Goal: Information Seeking & Learning: Learn about a topic

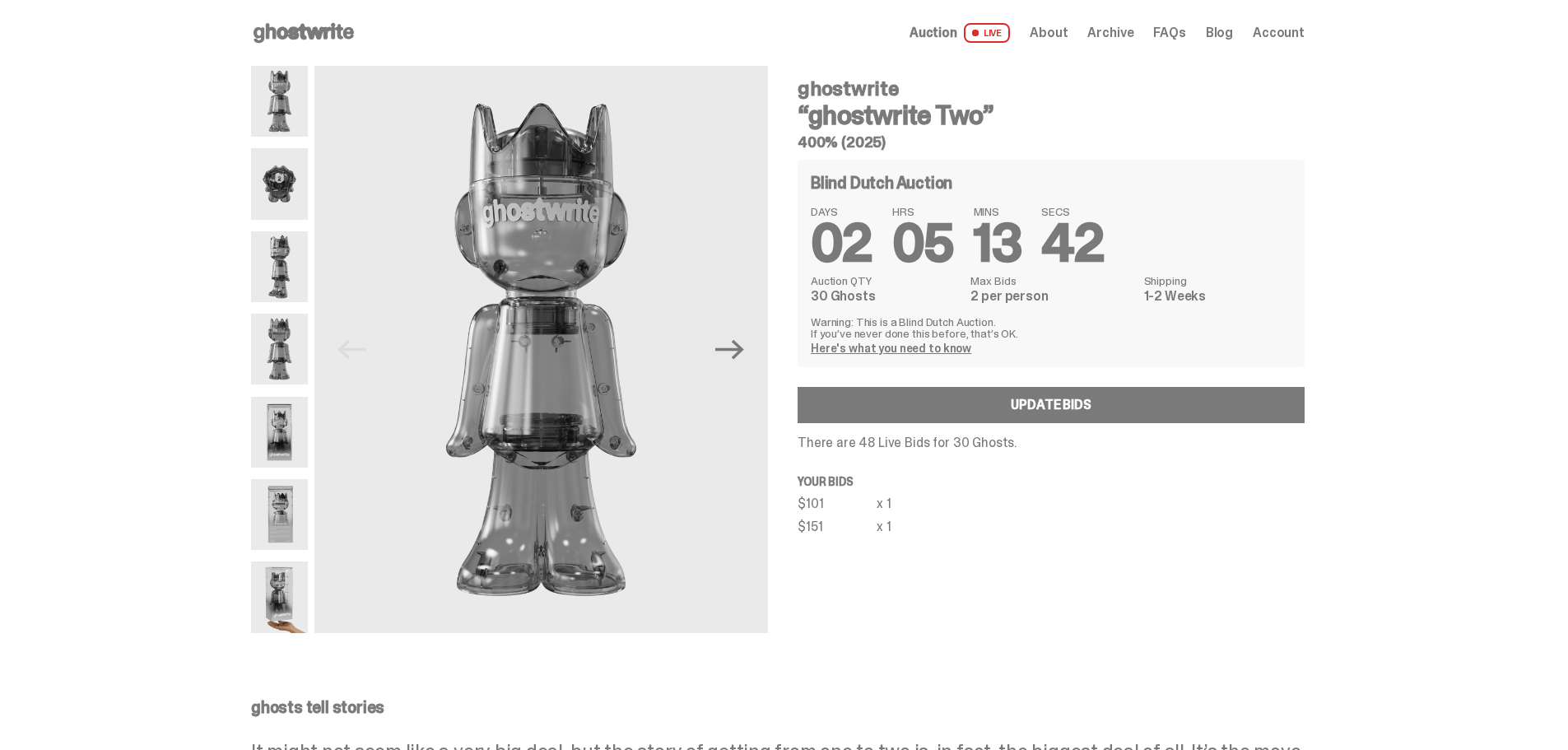
click at [279, 30] on use at bounding box center [303, 32] width 100 height 20
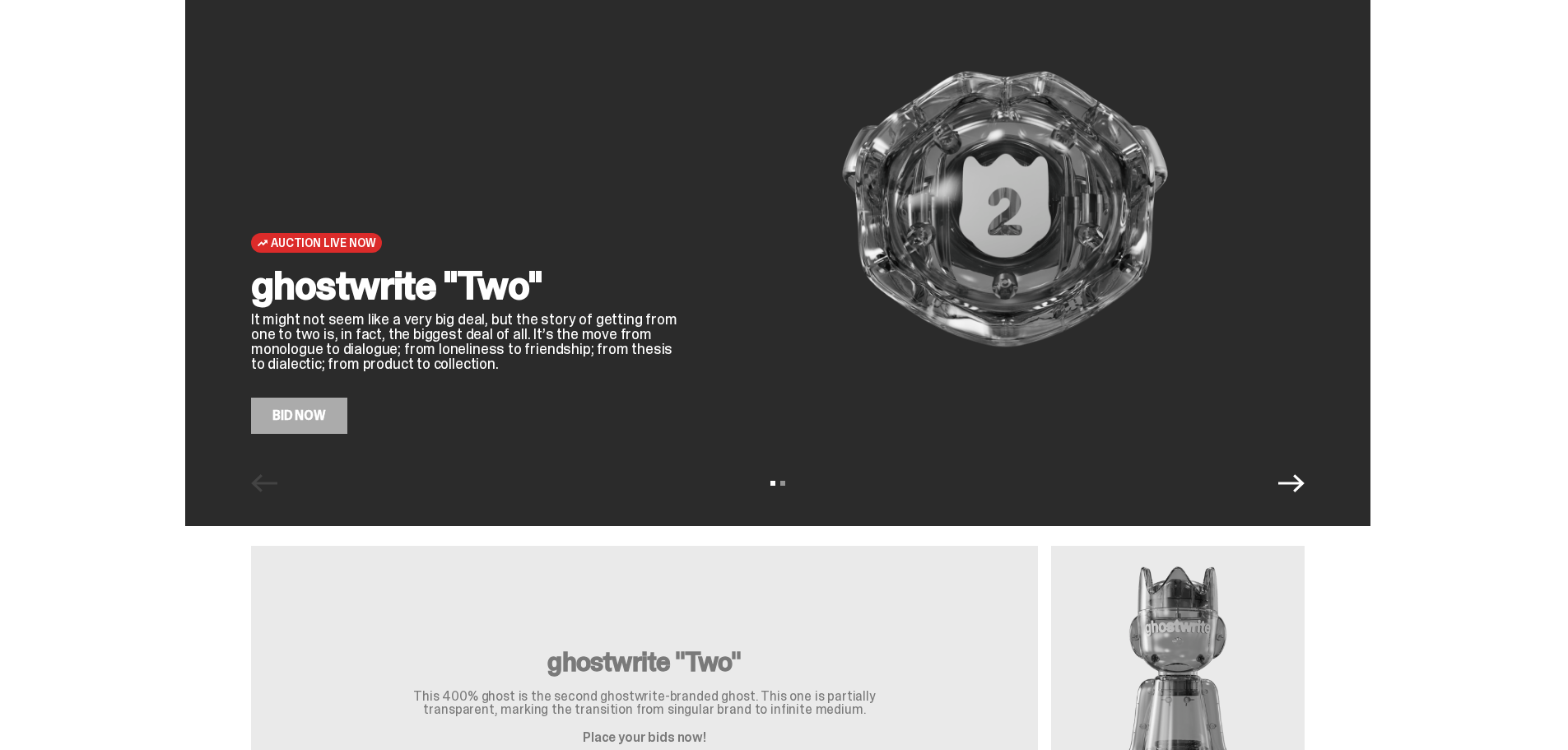
scroll to position [165, 0]
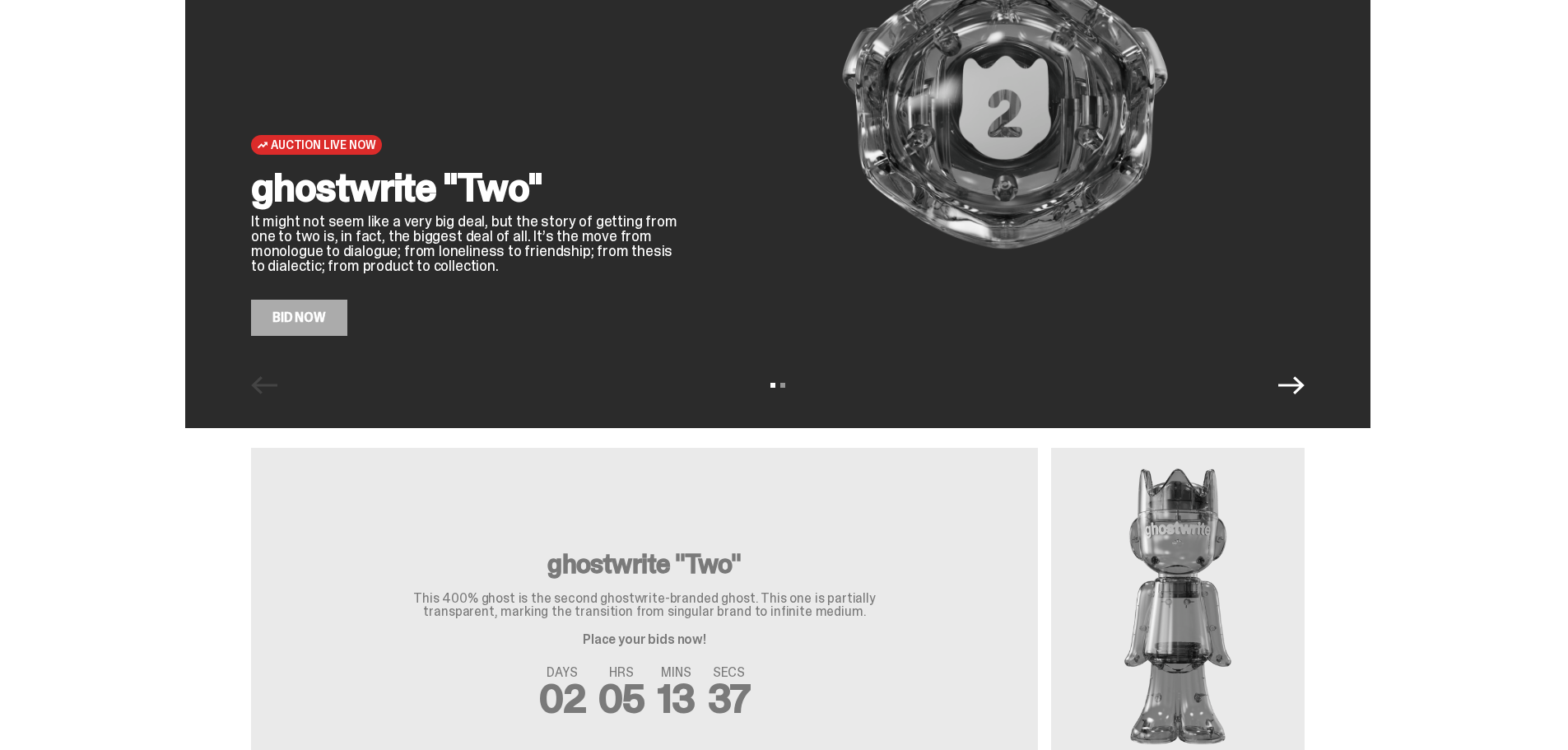
click at [335, 329] on link "Bid Now" at bounding box center [299, 318] width 96 height 36
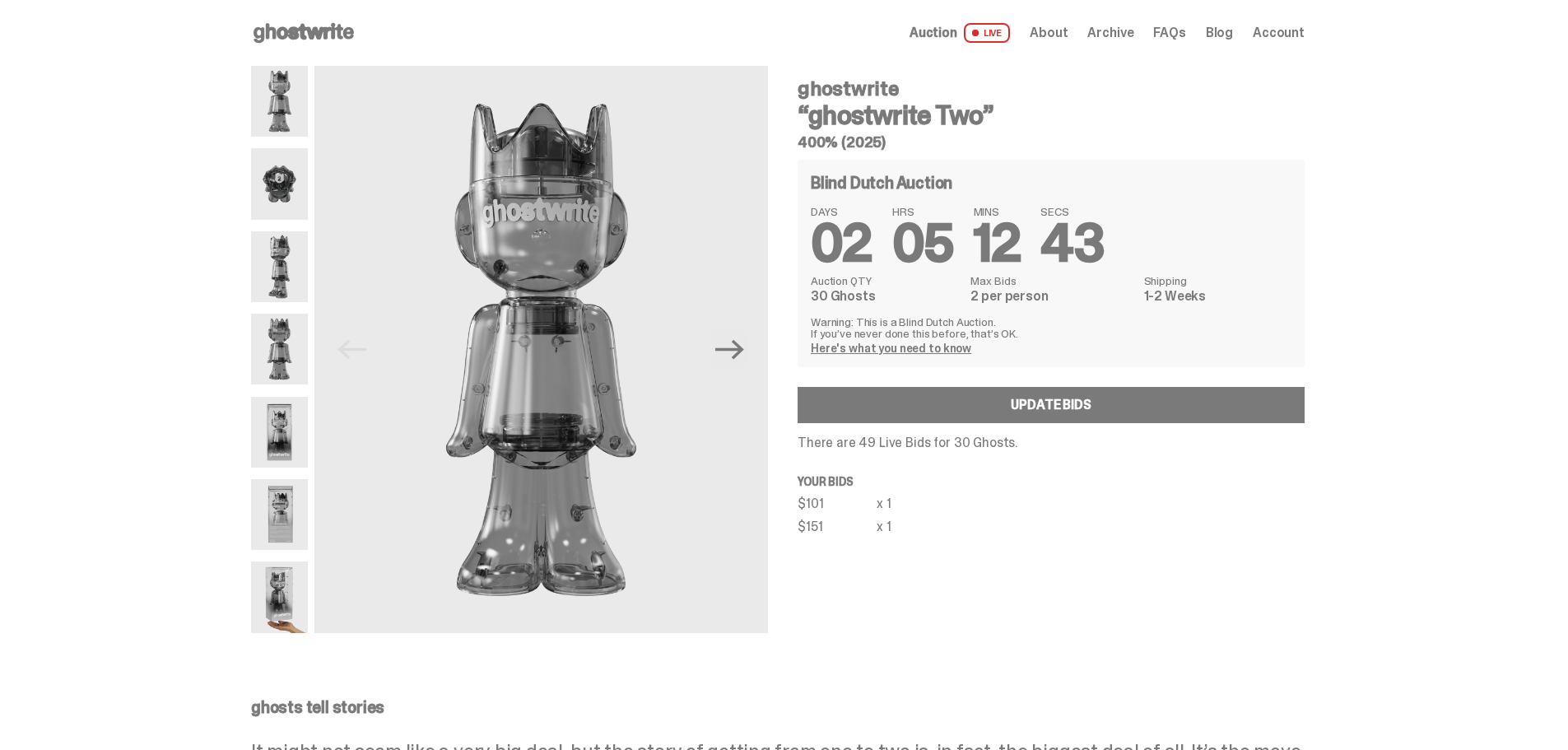
click at [311, 34] on icon at bounding box center [303, 33] width 105 height 27
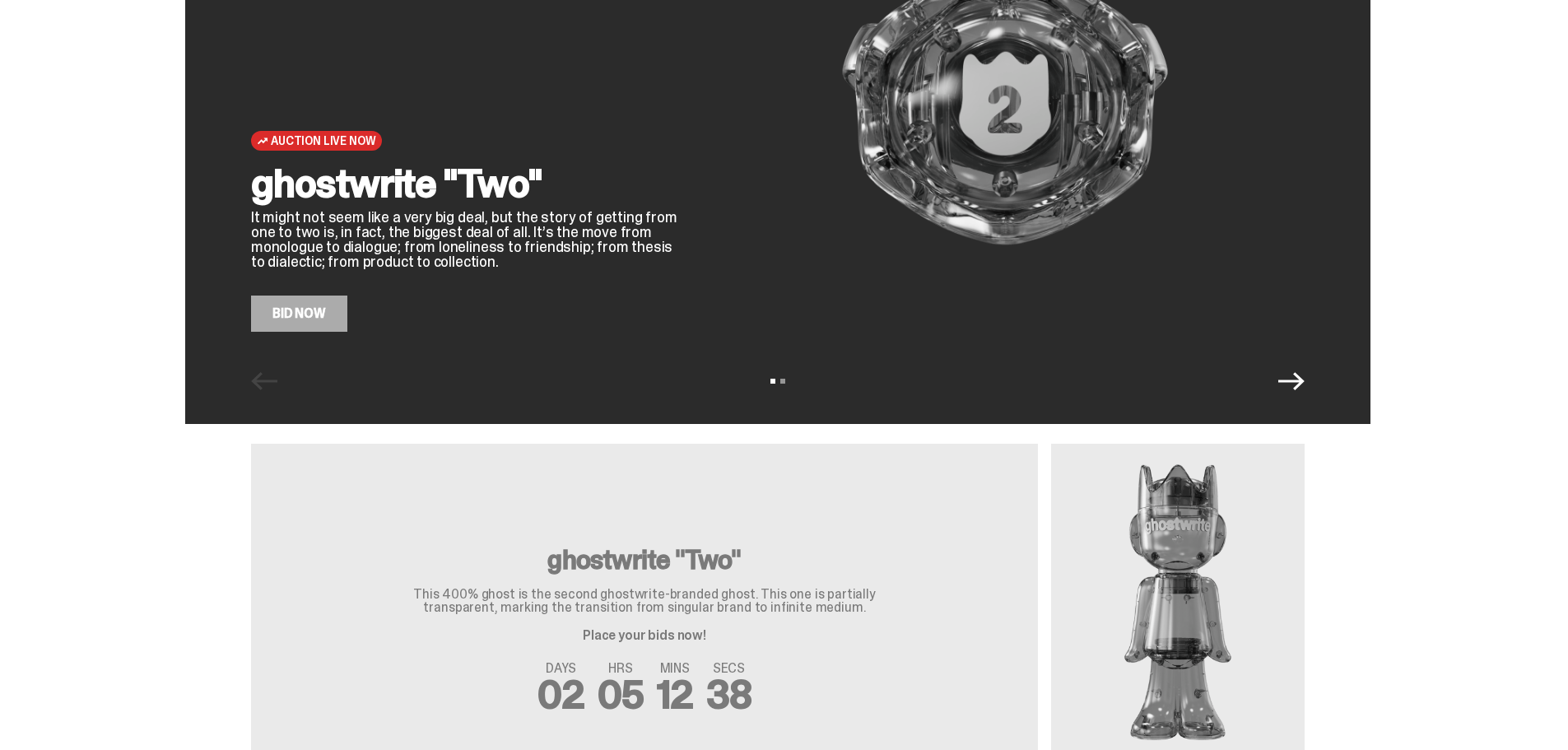
scroll to position [165, 0]
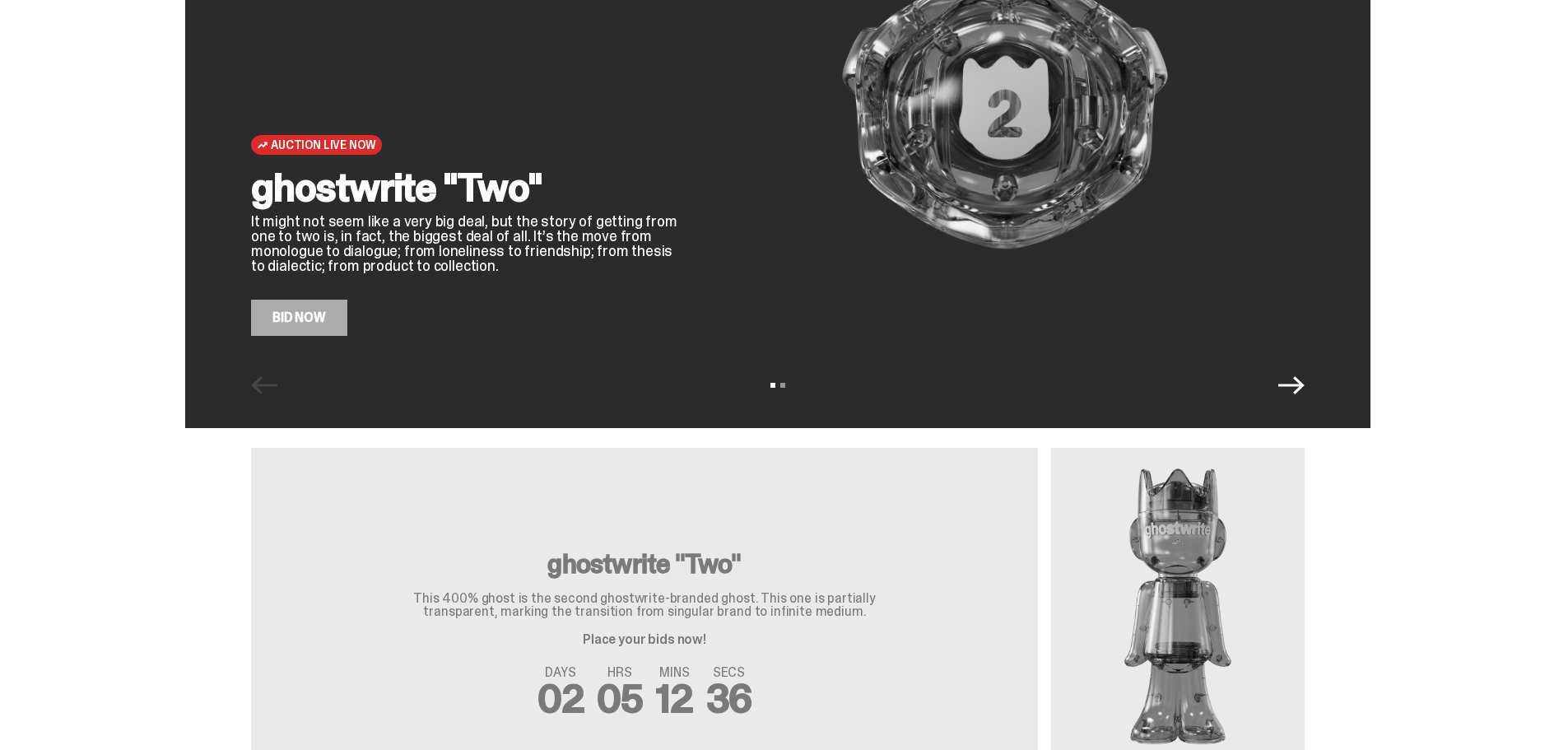
click at [432, 201] on h2 "ghostwrite "Two"" at bounding box center [464, 187] width 428 height 39
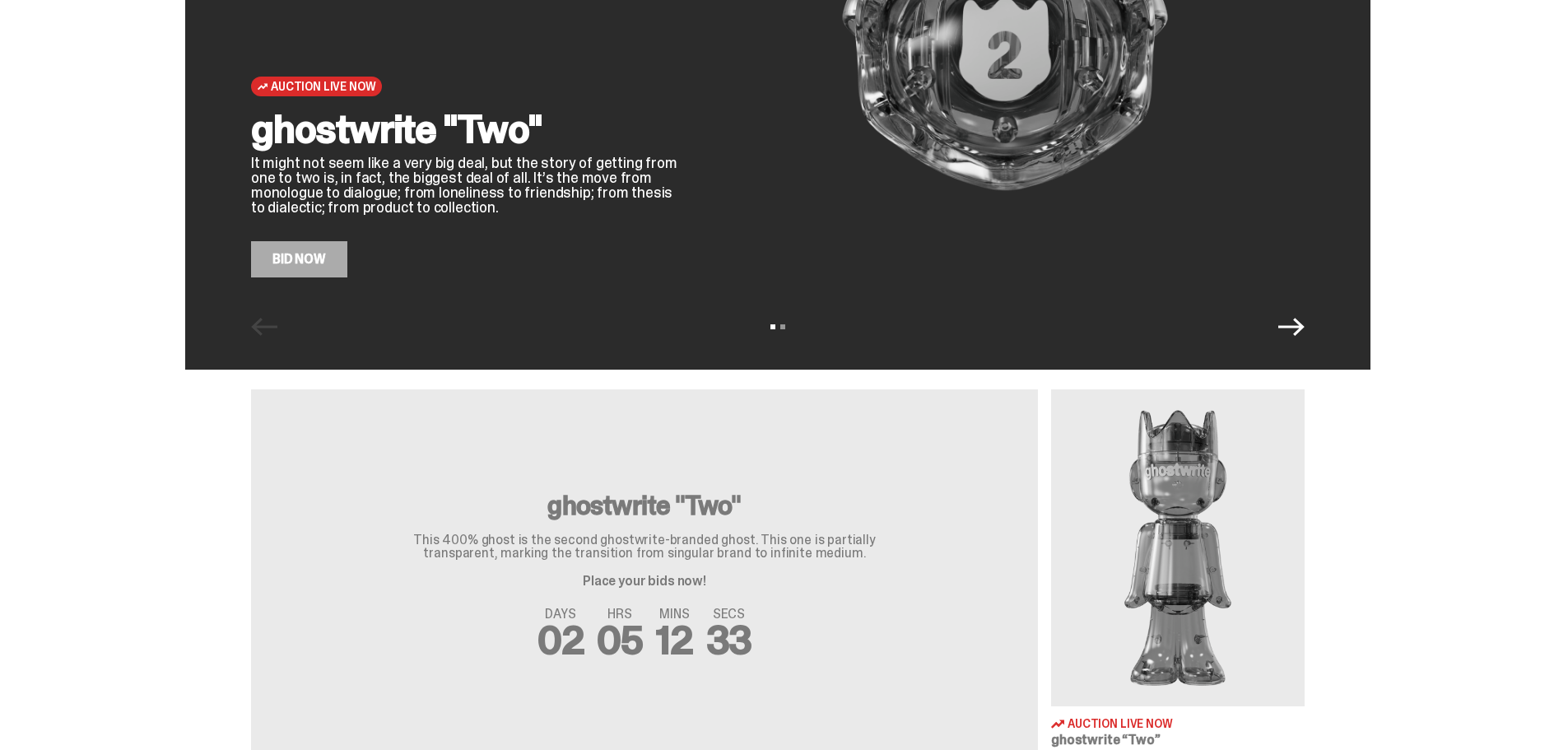
scroll to position [494, 0]
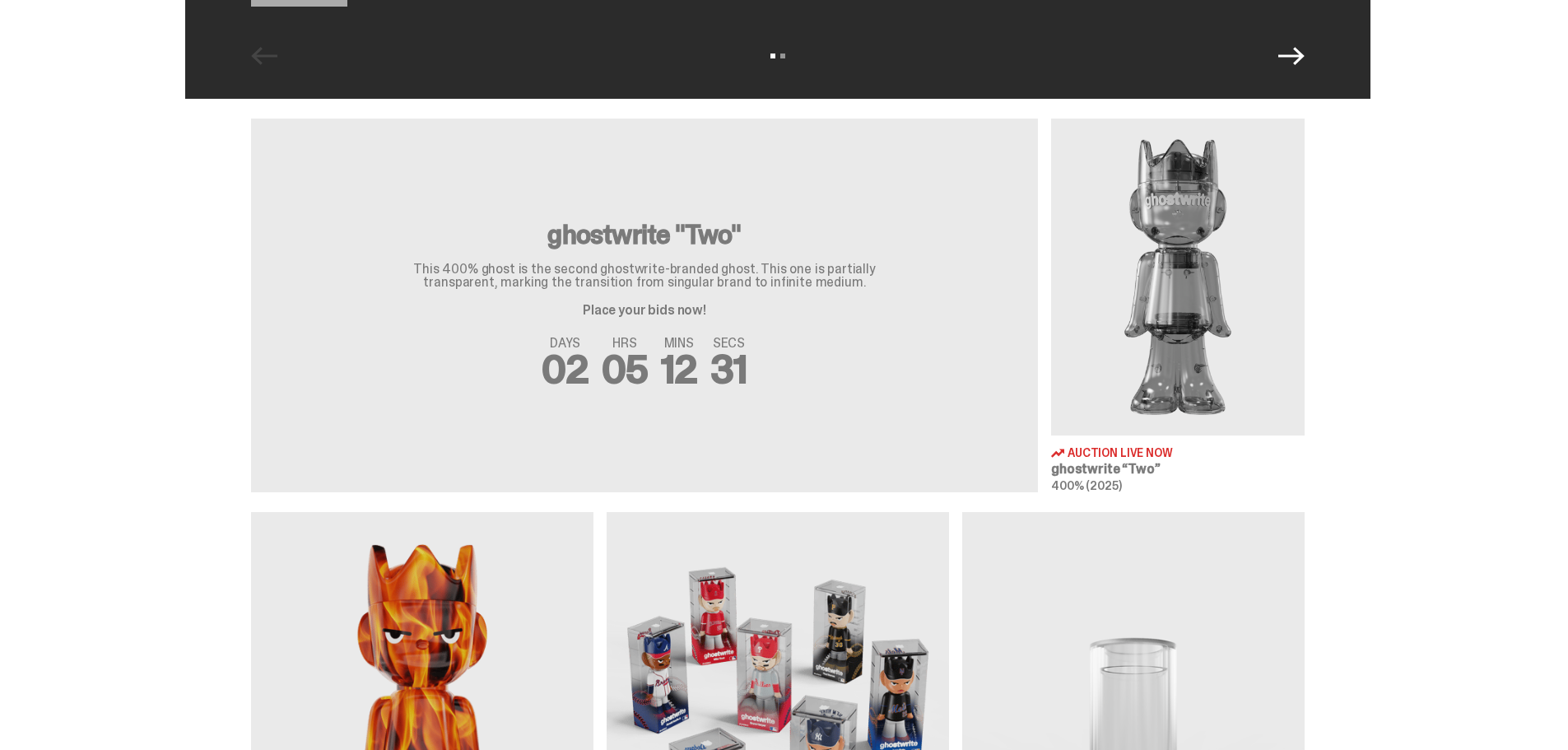
click at [703, 234] on h3 "ghostwrite "Two"" at bounding box center [644, 235] width 526 height 27
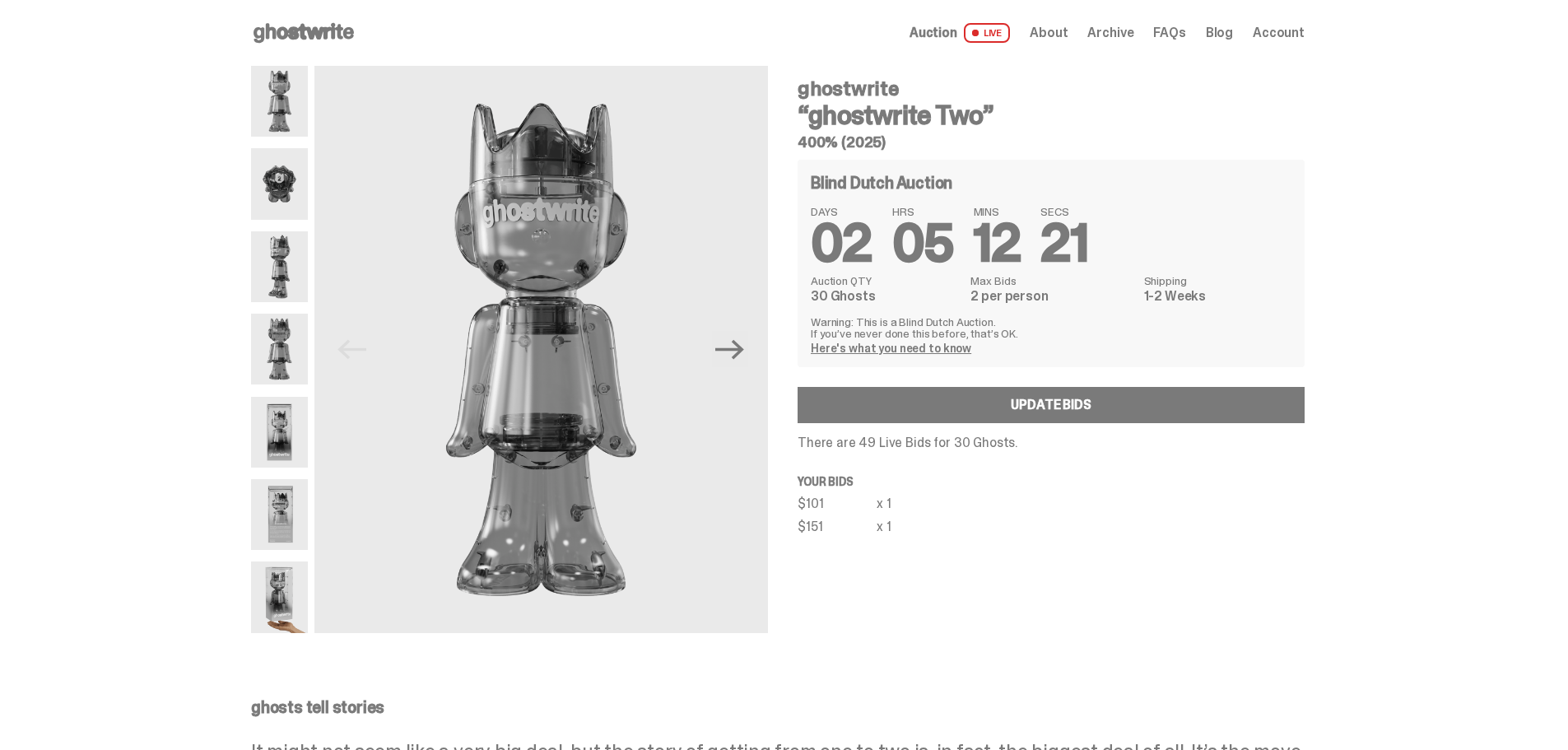
click at [1106, 31] on span "Archive" at bounding box center [1110, 33] width 46 height 13
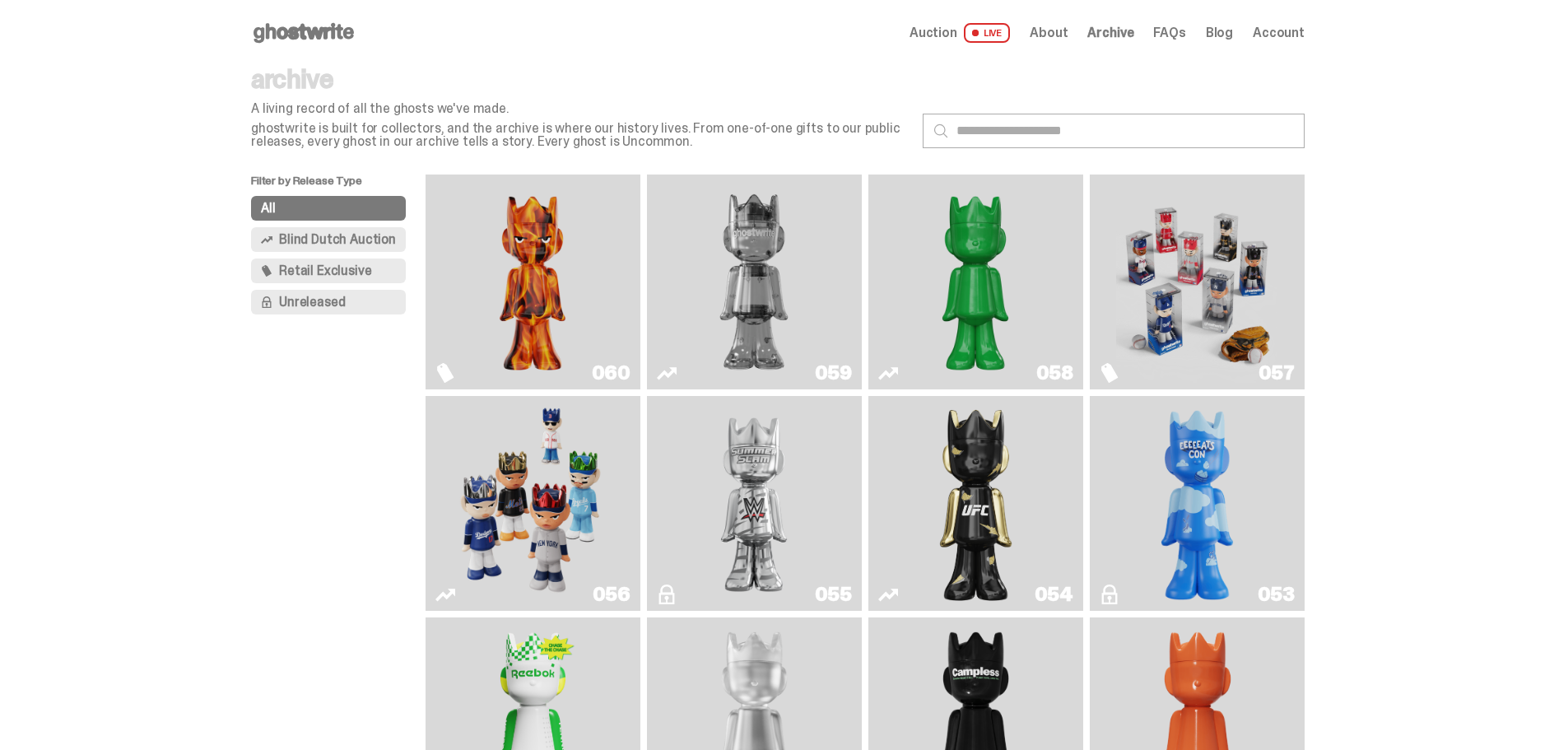
click at [782, 260] on img "Two" at bounding box center [753, 281] width 161 height 201
click at [322, 38] on use at bounding box center [303, 32] width 100 height 20
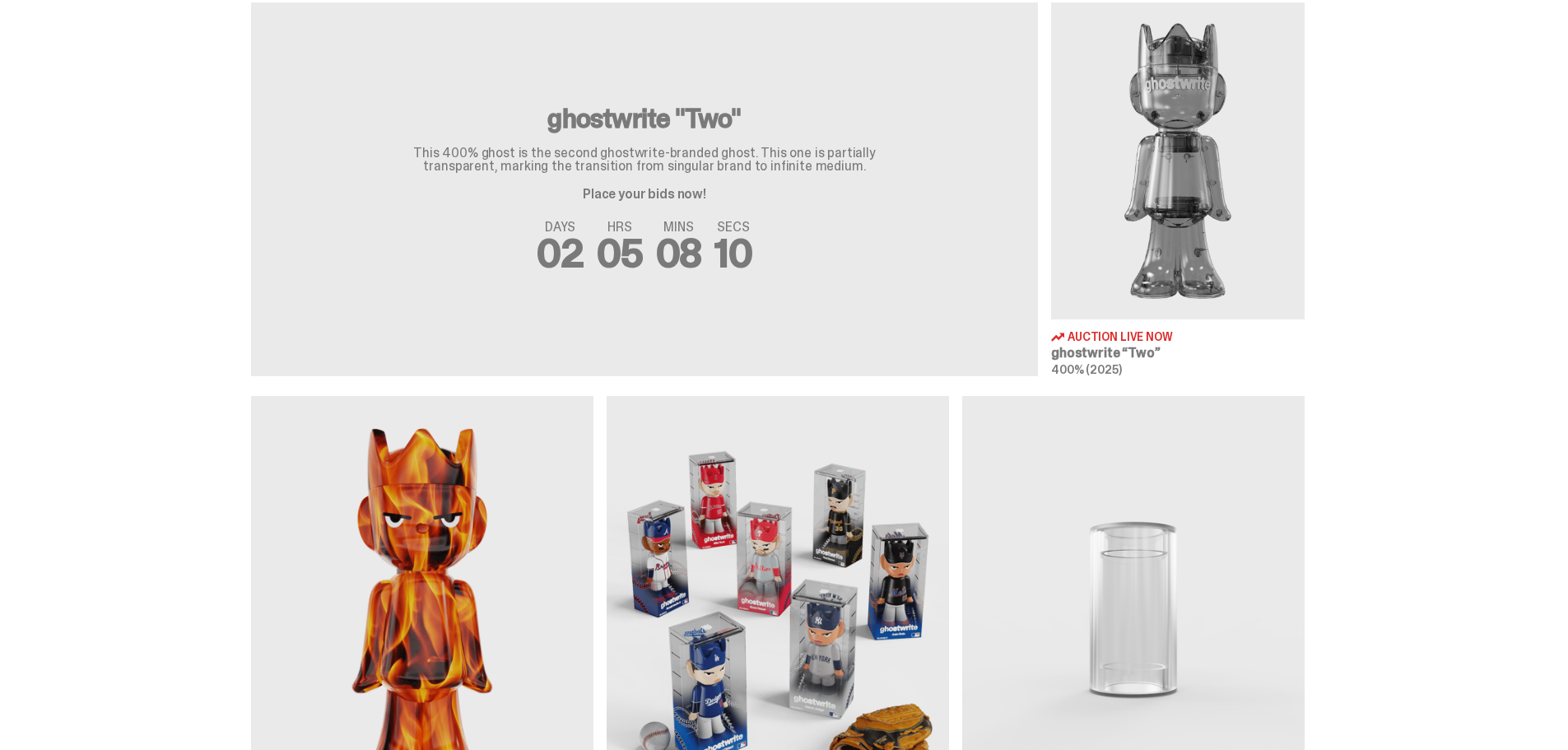
scroll to position [823, 0]
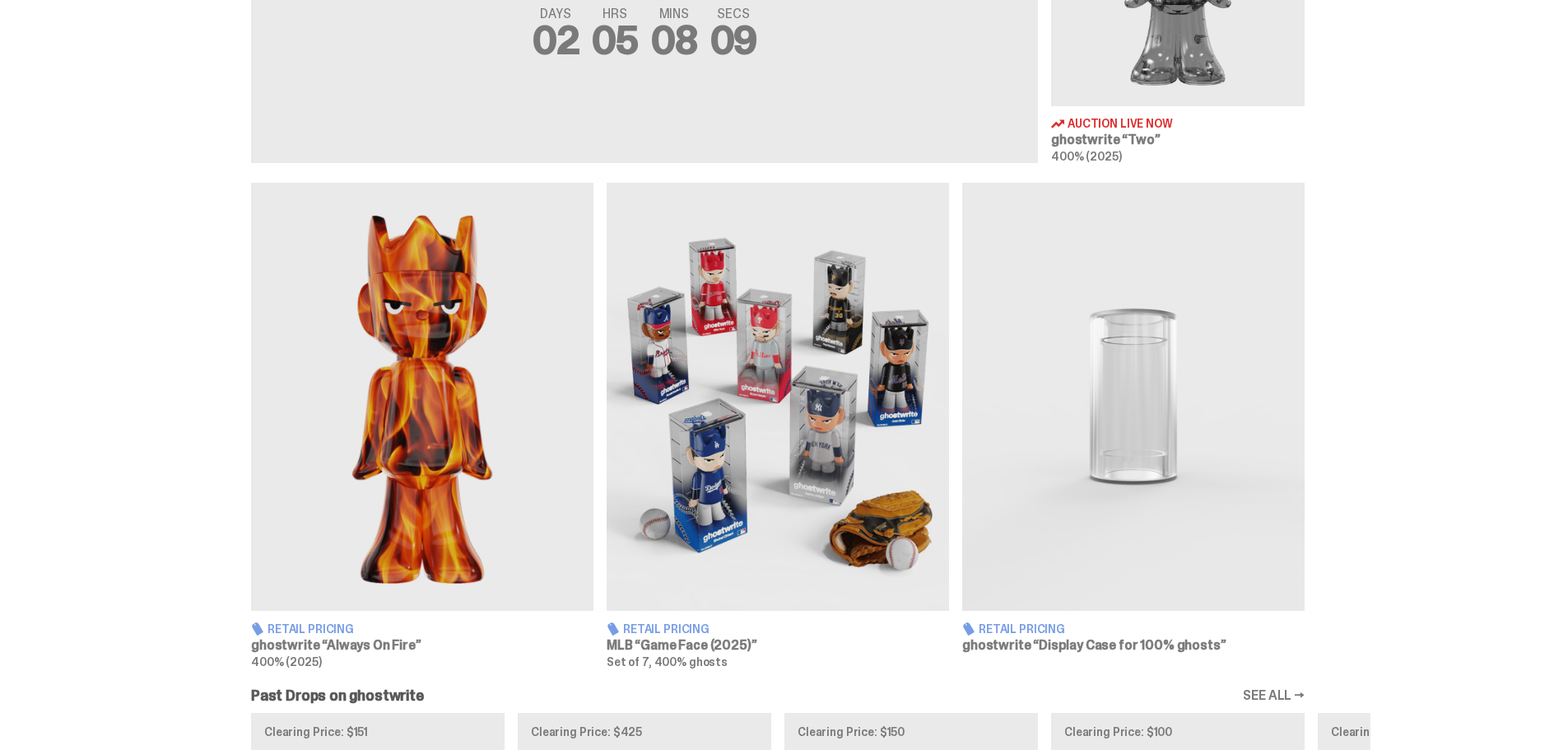
click at [767, 372] on img at bounding box center [777, 397] width 342 height 428
